Goal: Transaction & Acquisition: Obtain resource

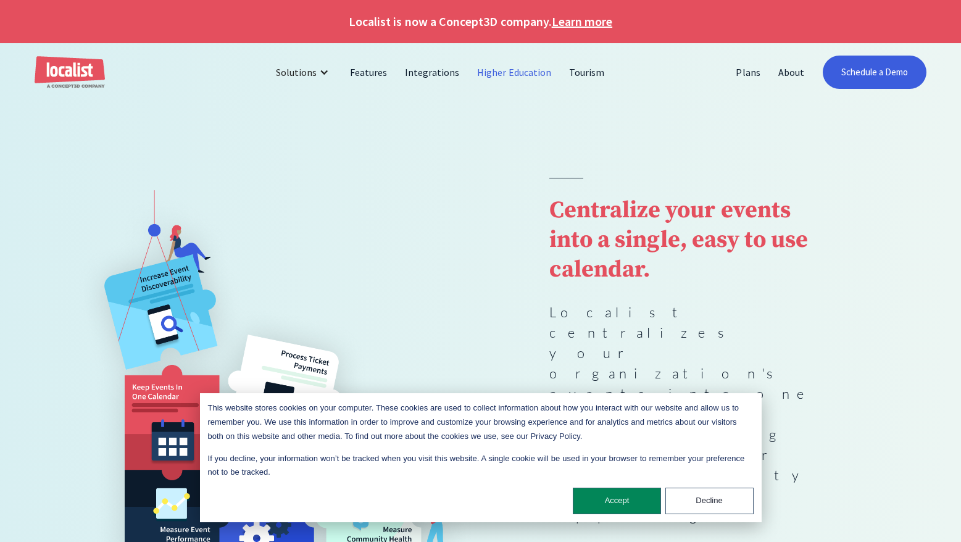
click at [511, 69] on link "Higher Education" at bounding box center [514, 72] width 92 height 30
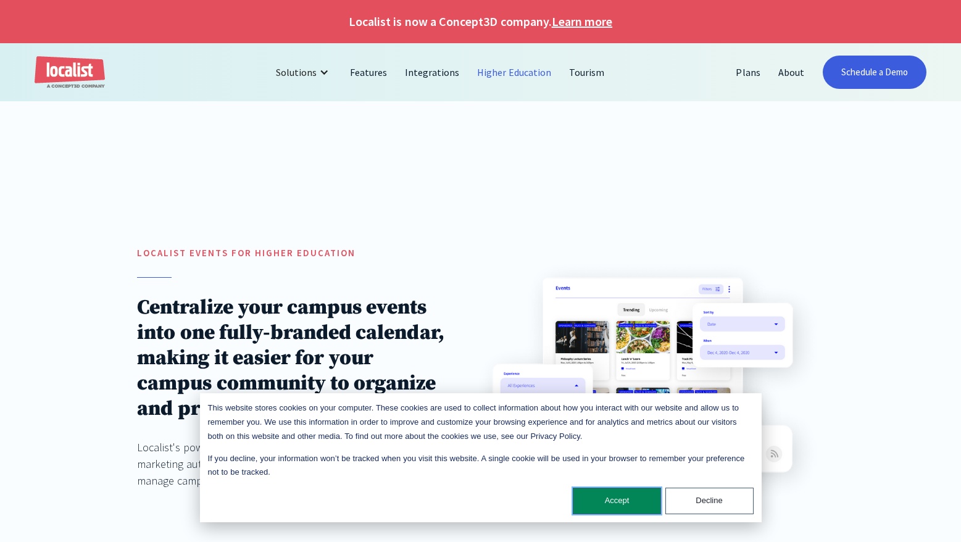
click at [626, 503] on button "Accept" at bounding box center [617, 500] width 88 height 27
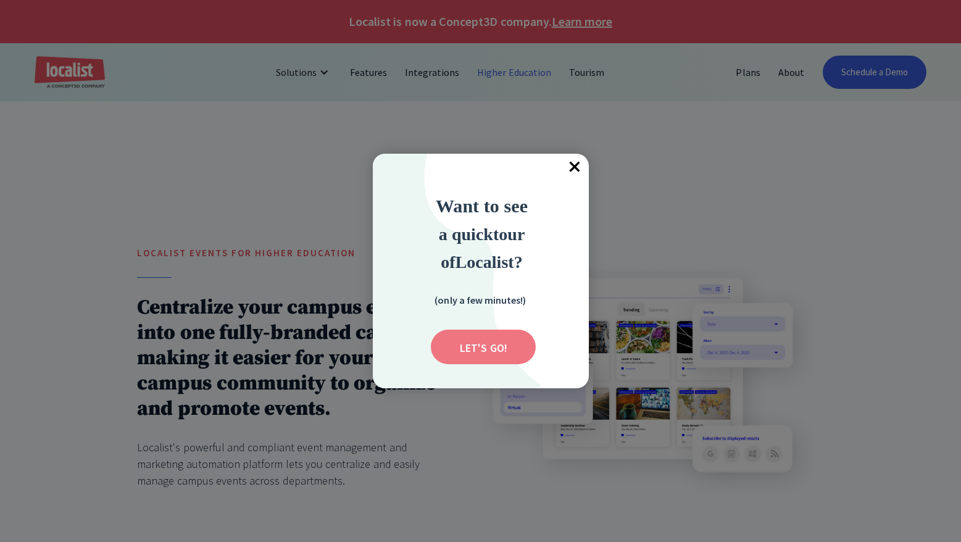
click at [497, 350] on input "Submit" at bounding box center [483, 346] width 105 height 35
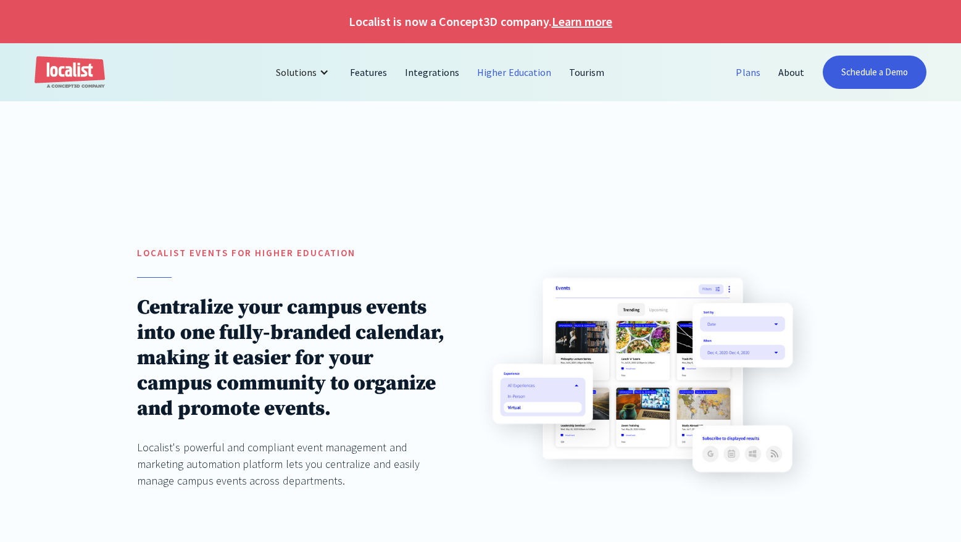
click at [744, 75] on link "Plans" at bounding box center [748, 72] width 42 height 30
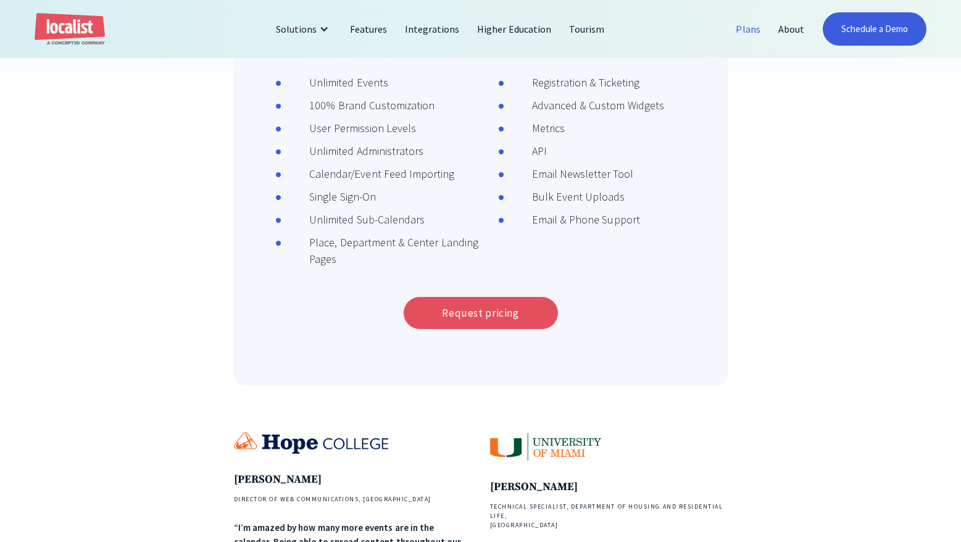
scroll to position [629, 0]
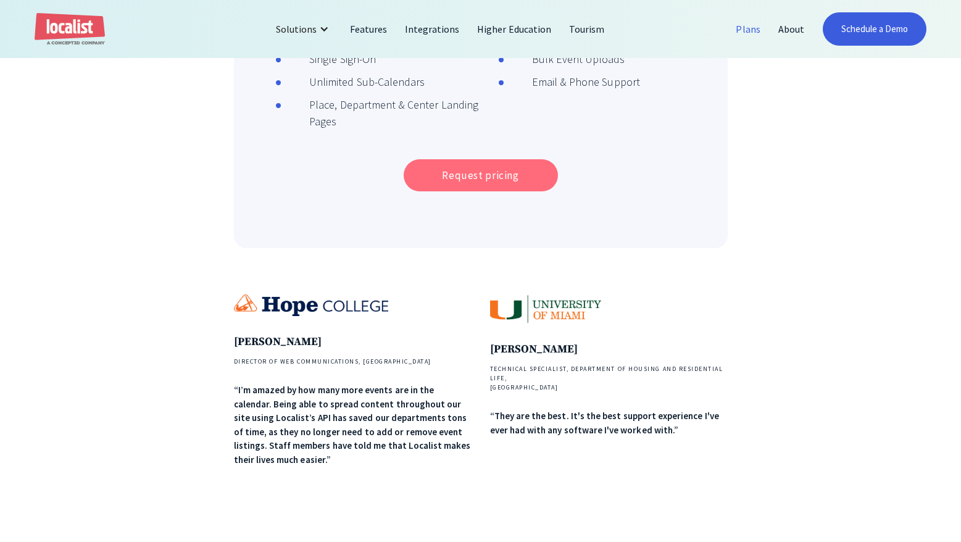
click at [494, 164] on link "Request pricing" at bounding box center [481, 175] width 154 height 32
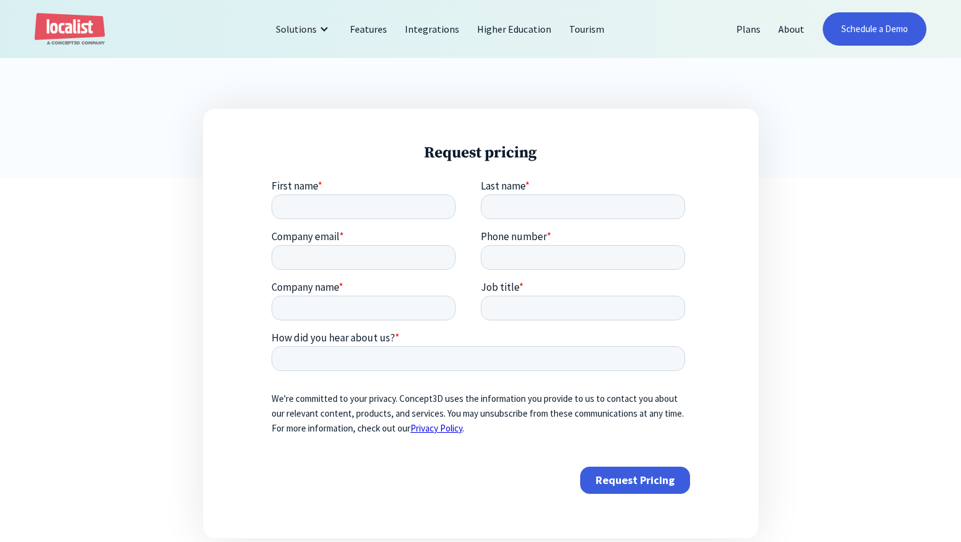
scroll to position [378, 0]
click at [392, 209] on input "First name *" at bounding box center [363, 205] width 184 height 25
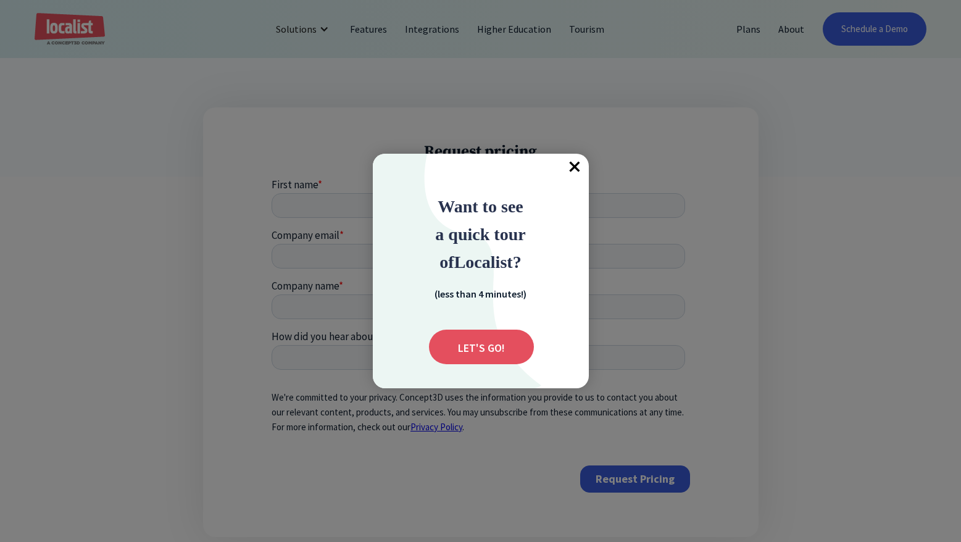
click at [574, 166] on span "×" at bounding box center [574, 167] width 27 height 27
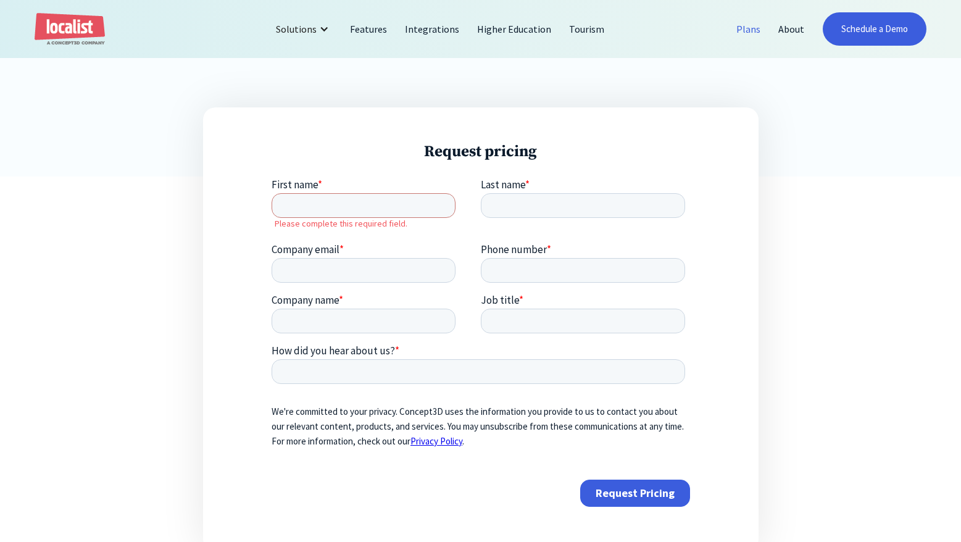
click at [755, 29] on link "Plans" at bounding box center [748, 29] width 42 height 30
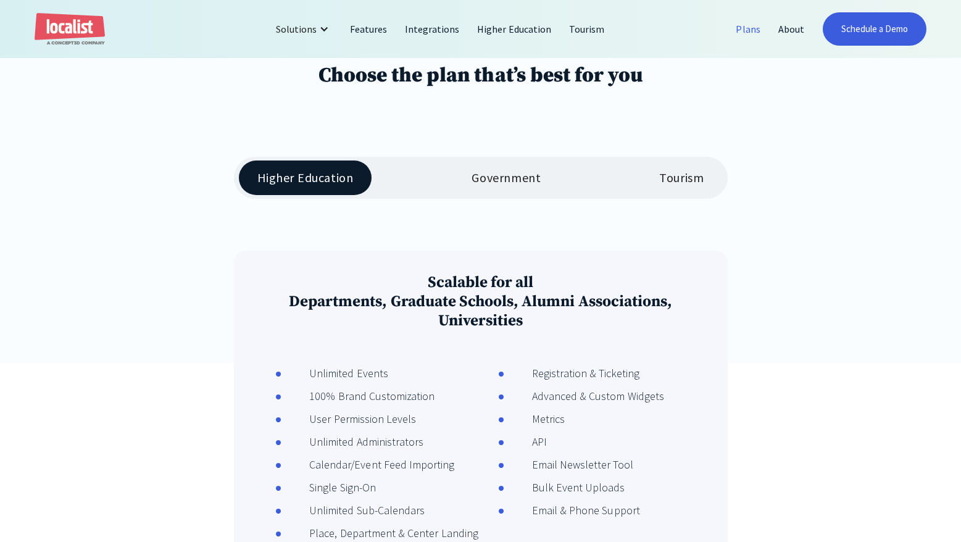
scroll to position [126, 0]
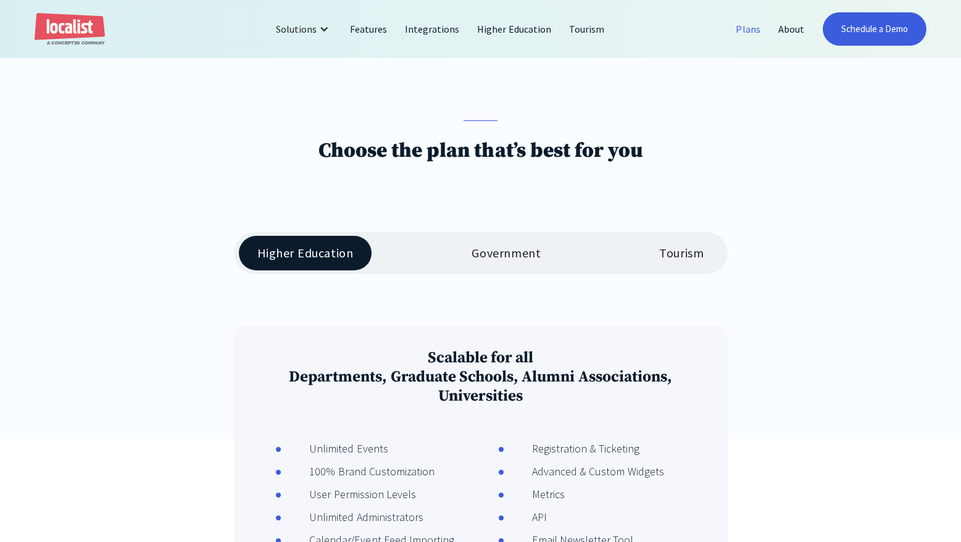
click at [681, 254] on div "Tourism" at bounding box center [681, 253] width 44 height 15
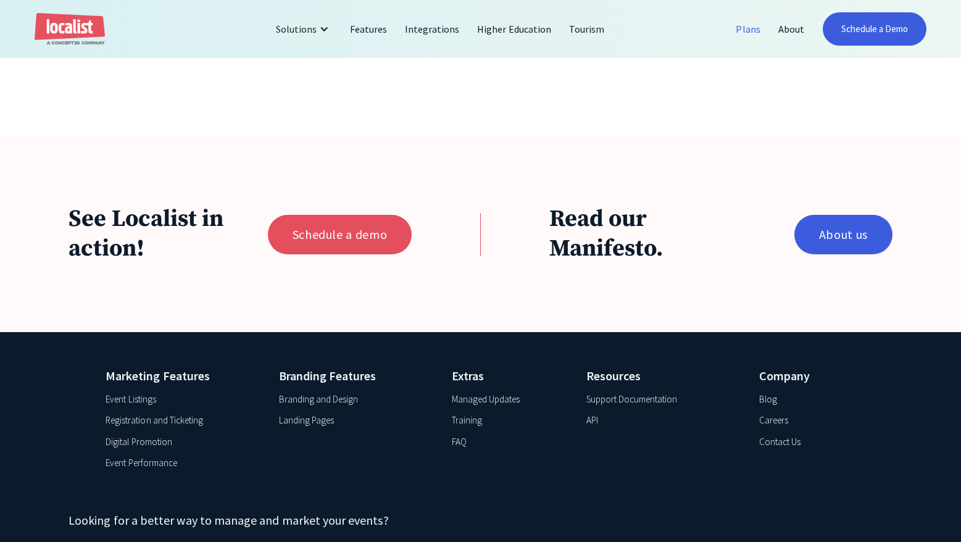
scroll to position [755, 0]
